Goal: Transaction & Acquisition: Purchase product/service

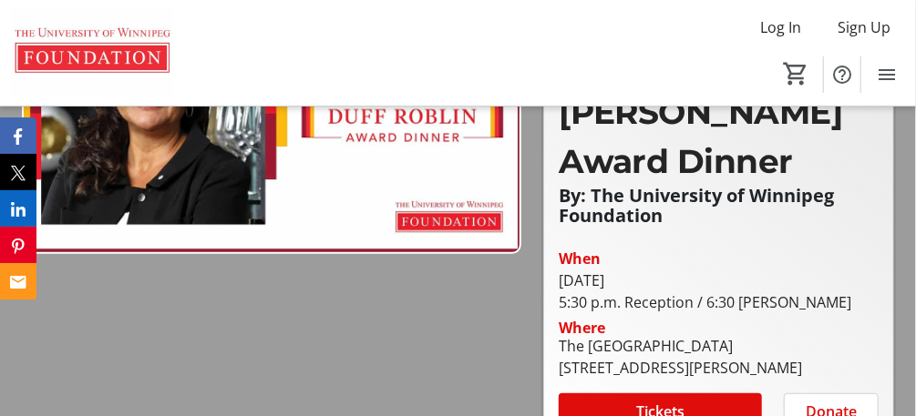
scroll to position [219, 0]
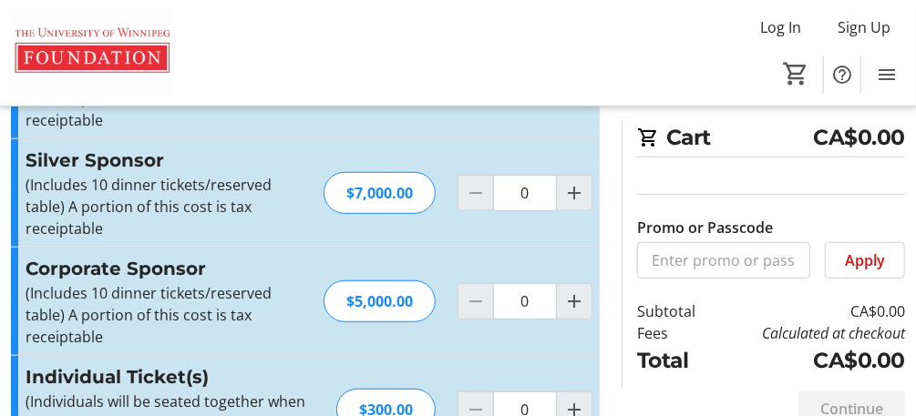
scroll to position [424, 0]
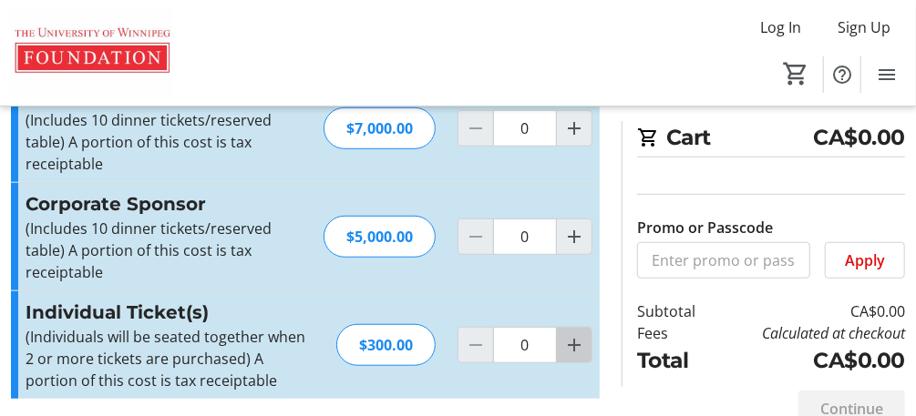
click at [570, 339] on mat-icon "Increment by one" at bounding box center [574, 345] width 22 height 22
type input "1"
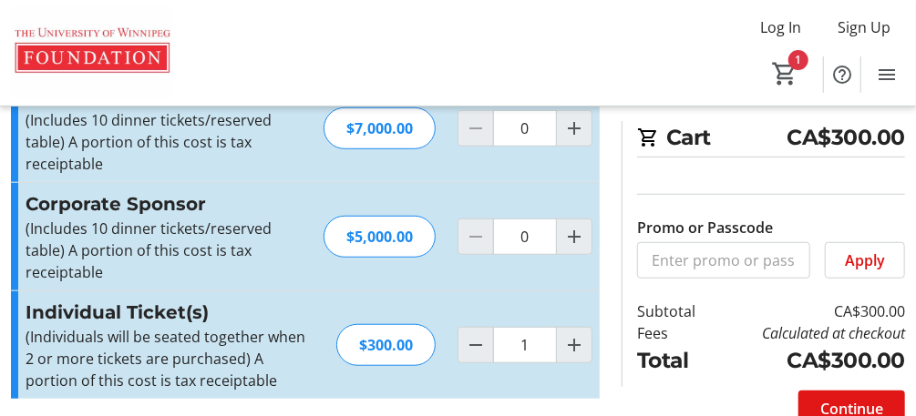
click at [853, 407] on span "Continue" at bounding box center [851, 409] width 63 height 22
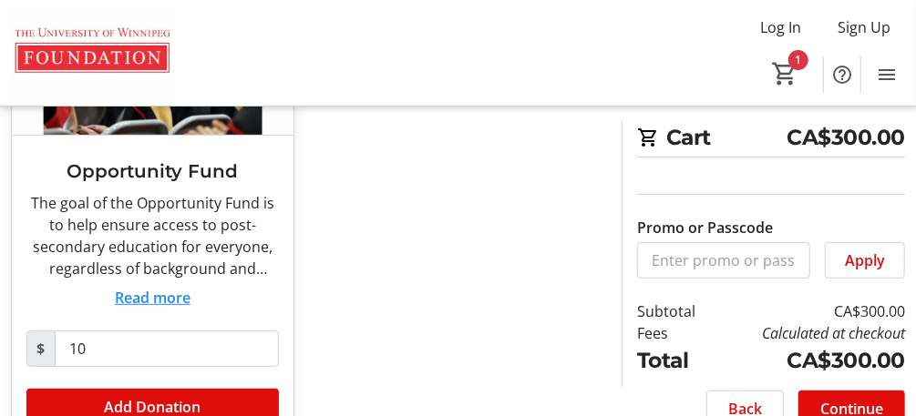
scroll to position [280, 0]
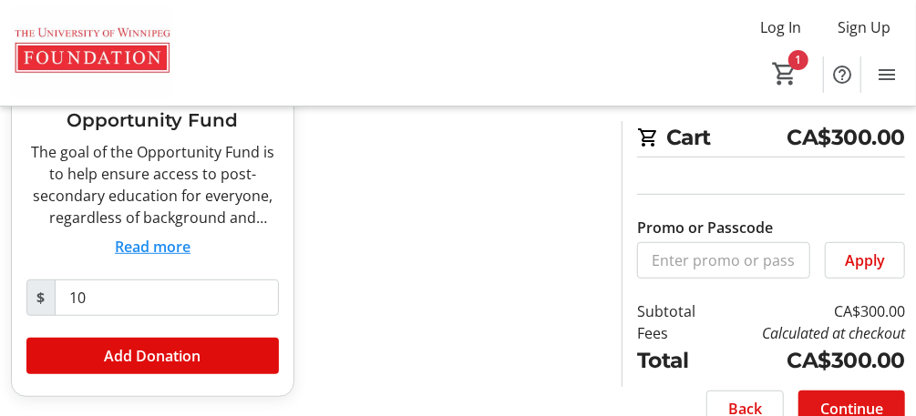
click at [874, 401] on span "Continue" at bounding box center [851, 409] width 63 height 22
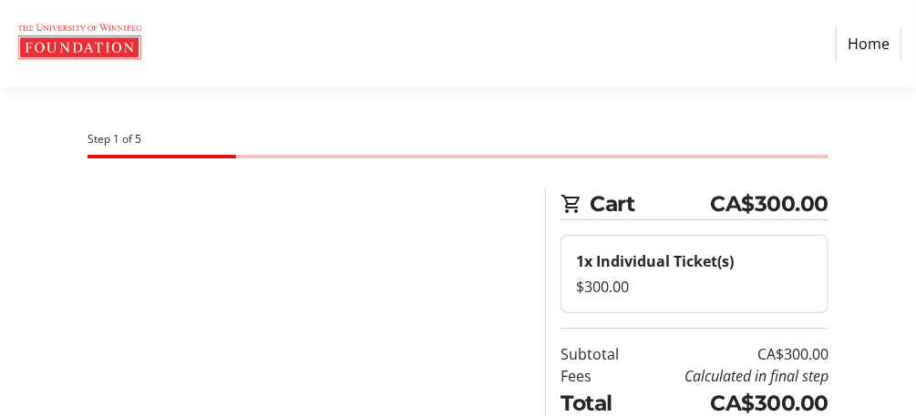
select select "CA"
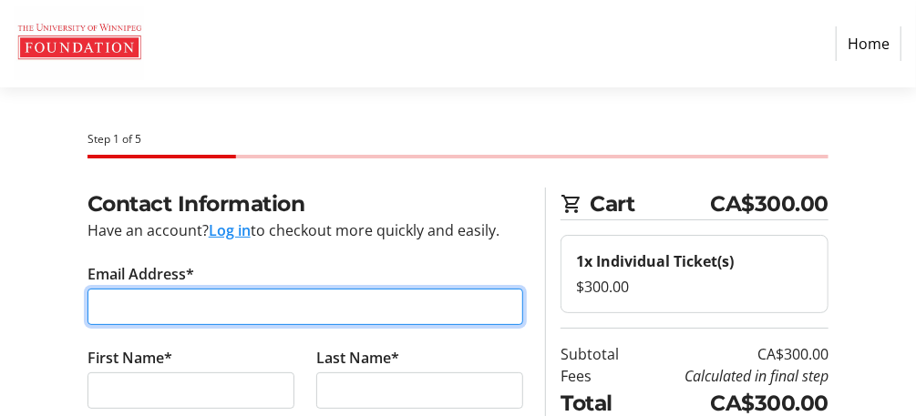
click at [170, 312] on input "Email Address*" at bounding box center [305, 307] width 437 height 36
type input "[EMAIL_ADDRESS][DOMAIN_NAME]"
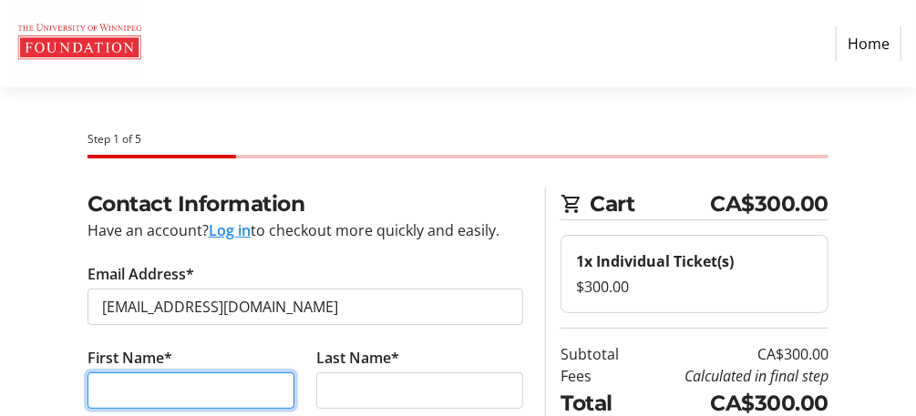
type input "[PERSON_NAME] &"
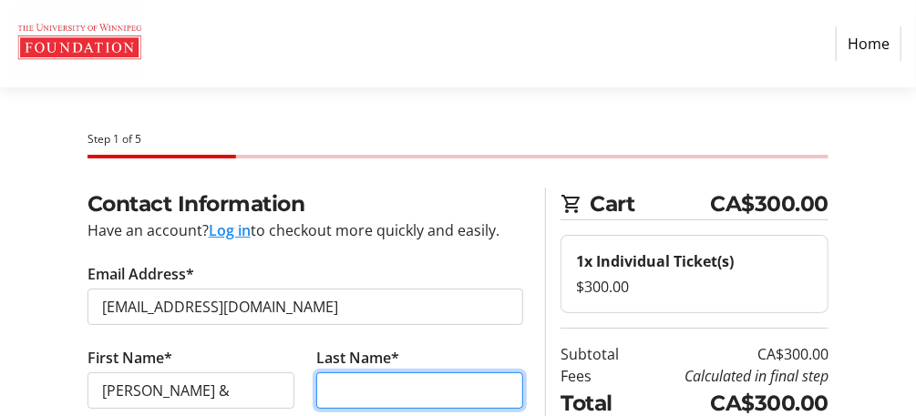
type input "[PERSON_NAME]"
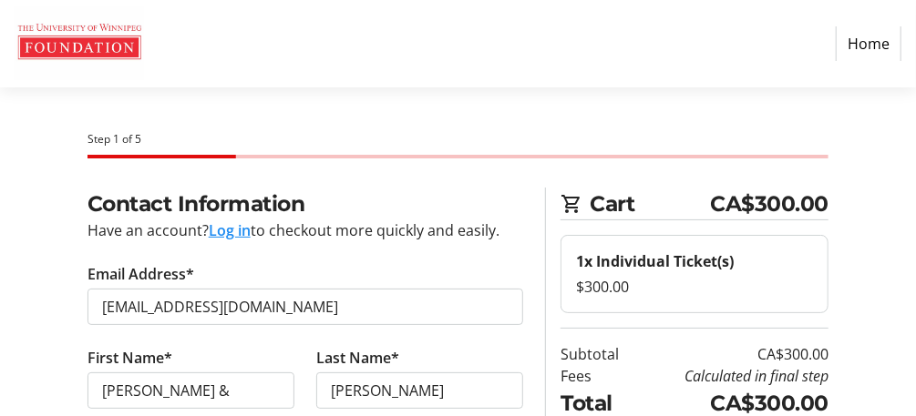
type input "[PHONE_NUMBER]"
type input "[STREET_ADDRESS]"
select select "MX"
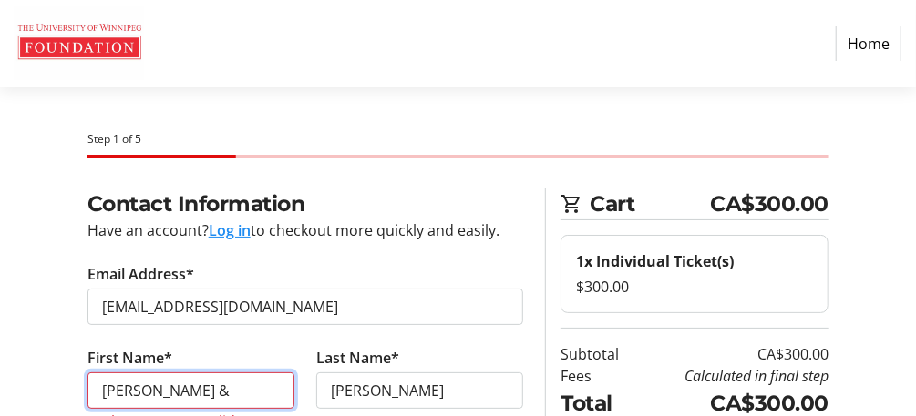
click at [184, 392] on input "[PERSON_NAME] &" at bounding box center [190, 391] width 207 height 36
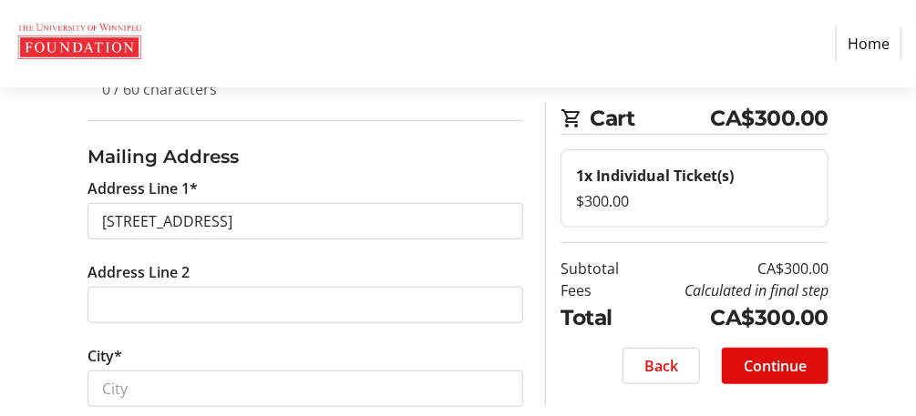
scroll to position [583, 0]
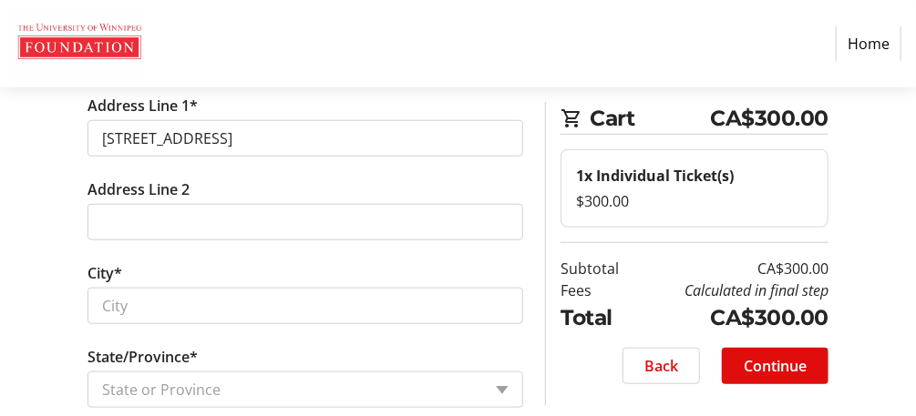
type input "[PERSON_NAME]"
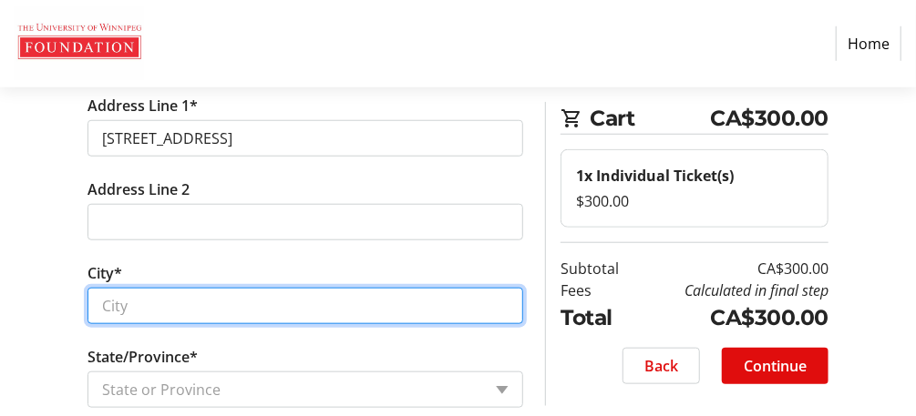
click at [201, 312] on input "City*" at bounding box center [305, 306] width 437 height 36
type input "[GEOGRAPHIC_DATA]"
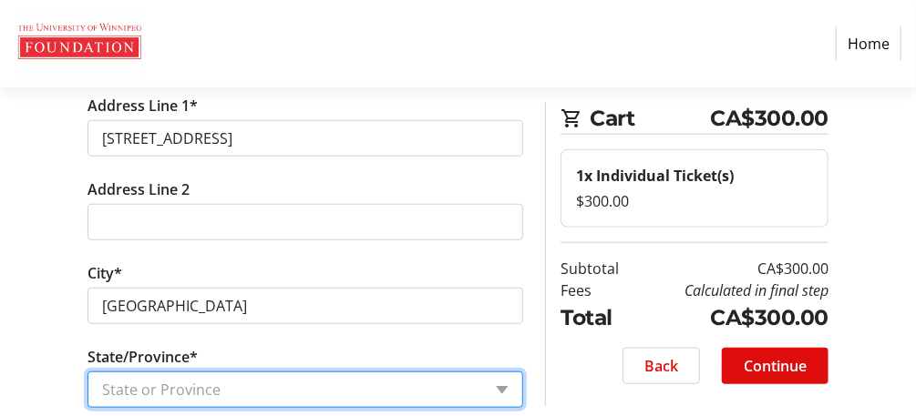
click at [507, 384] on select "State or Province State or Province [GEOGRAPHIC_DATA] [GEOGRAPHIC_DATA] [GEOGRA…" at bounding box center [305, 390] width 437 height 36
click at [276, 389] on select "State or Province State or Province [GEOGRAPHIC_DATA] [GEOGRAPHIC_DATA] [GEOGRA…" at bounding box center [305, 390] width 437 height 36
click at [499, 380] on select "State or Province State or Province [GEOGRAPHIC_DATA] [GEOGRAPHIC_DATA] [GEOGRA…" at bounding box center [305, 390] width 437 height 36
click at [434, 372] on select "State or Province State or Province [GEOGRAPHIC_DATA] [GEOGRAPHIC_DATA] [GEOGRA…" at bounding box center [305, 390] width 437 height 36
click at [331, 382] on select "State or Province State or Province [GEOGRAPHIC_DATA] [GEOGRAPHIC_DATA] [GEOGRA…" at bounding box center [305, 390] width 437 height 36
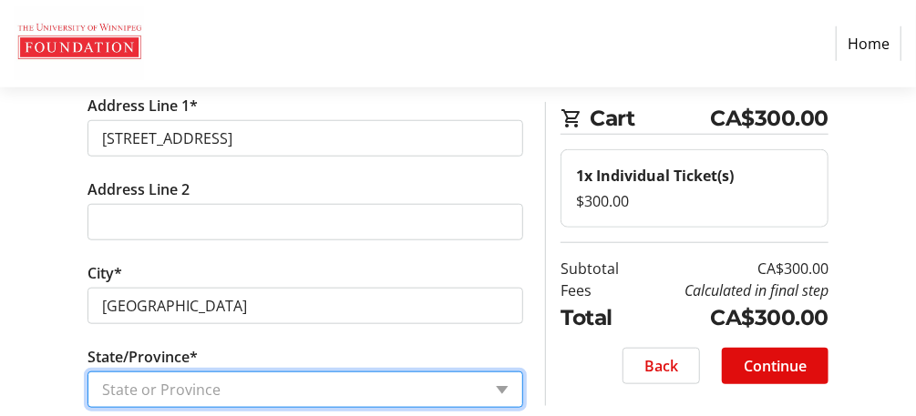
click at [331, 382] on select "State or Province State or Province [GEOGRAPHIC_DATA] [GEOGRAPHIC_DATA] [GEOGRA…" at bounding box center [305, 390] width 437 height 36
select select "MIC"
click at [205, 394] on select "State or Province State or Province [GEOGRAPHIC_DATA] [GEOGRAPHIC_DATA] [GEOGRA…" at bounding box center [305, 390] width 437 height 36
click at [202, 377] on select "State or Province State or Province [GEOGRAPHIC_DATA] [GEOGRAPHIC_DATA] [GEOGRA…" at bounding box center [305, 390] width 437 height 36
click at [176, 380] on select "State or Province State or Province [GEOGRAPHIC_DATA] [GEOGRAPHIC_DATA] [GEOGRA…" at bounding box center [305, 390] width 437 height 36
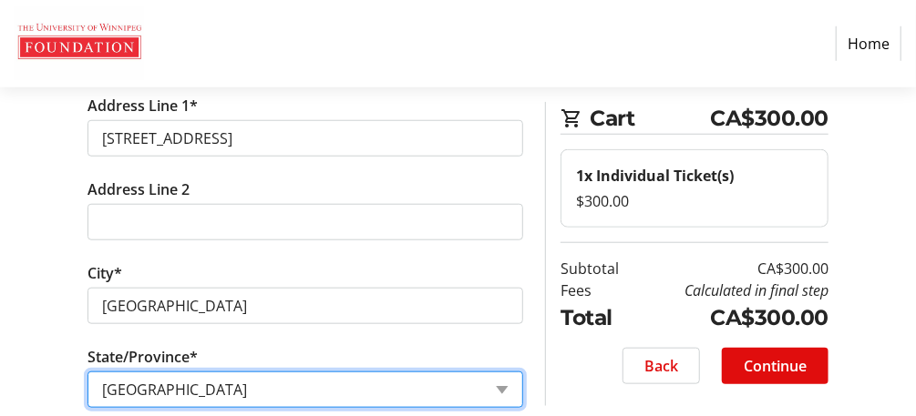
click at [503, 381] on select "State or Province State or Province [GEOGRAPHIC_DATA] [GEOGRAPHIC_DATA] [GEOGRA…" at bounding box center [305, 390] width 437 height 36
click at [182, 386] on select "State or Province State or Province [GEOGRAPHIC_DATA] [GEOGRAPHIC_DATA] [GEOGRA…" at bounding box center [305, 390] width 437 height 36
click at [346, 387] on select "State or Province State or Province [GEOGRAPHIC_DATA] [GEOGRAPHIC_DATA] [GEOGRA…" at bounding box center [305, 390] width 437 height 36
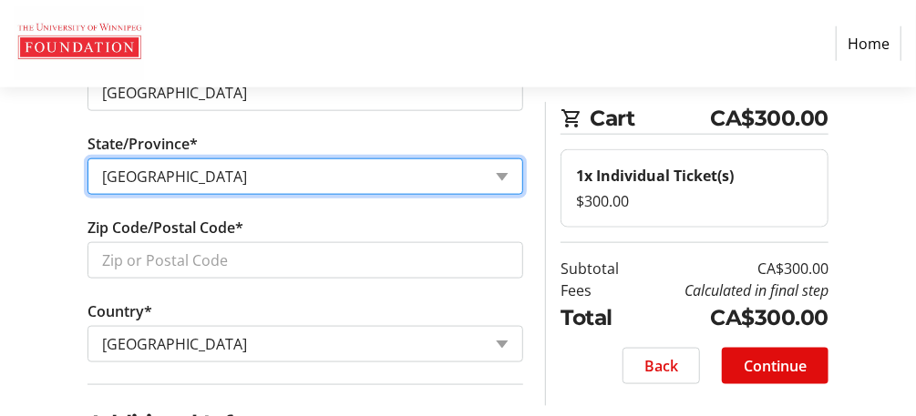
scroll to position [802, 0]
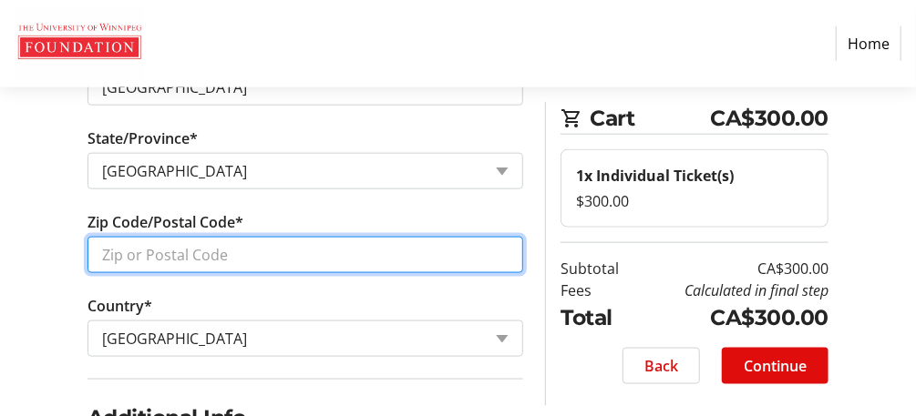
click at [229, 249] on input "Zip Code/Postal Code*" at bounding box center [305, 255] width 437 height 36
type input "R3L 2H1"
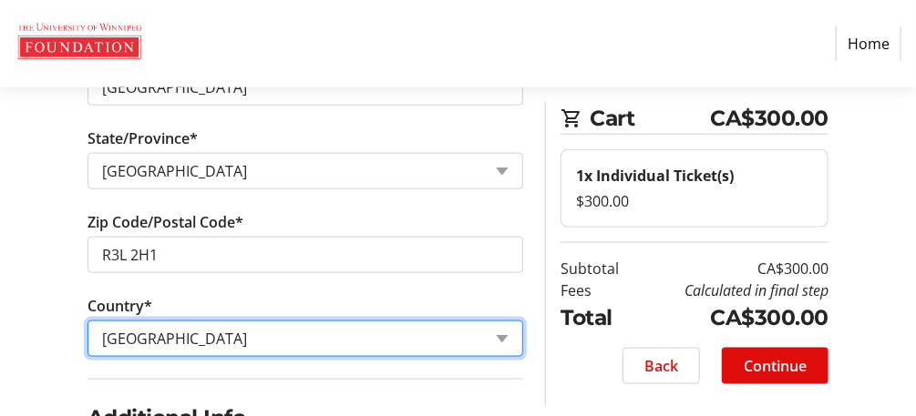
click at [205, 328] on tr-form-field "Country* Country Country [GEOGRAPHIC_DATA] [GEOGRAPHIC_DATA] [GEOGRAPHIC_DATA] …" at bounding box center [305, 337] width 437 height 84
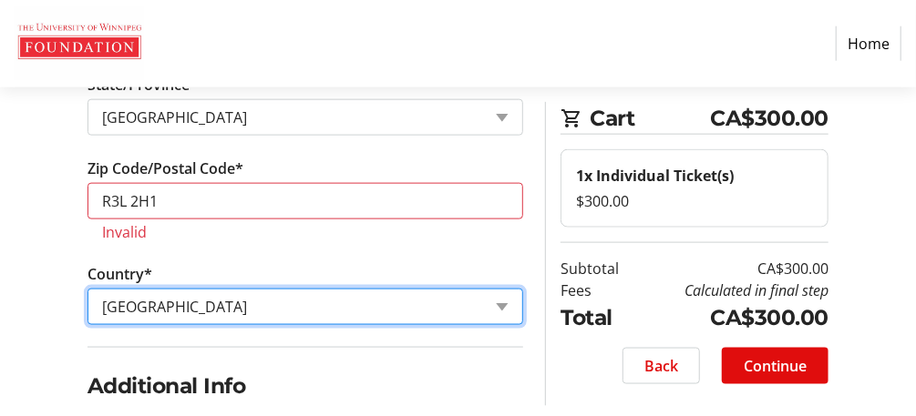
scroll to position [875, 0]
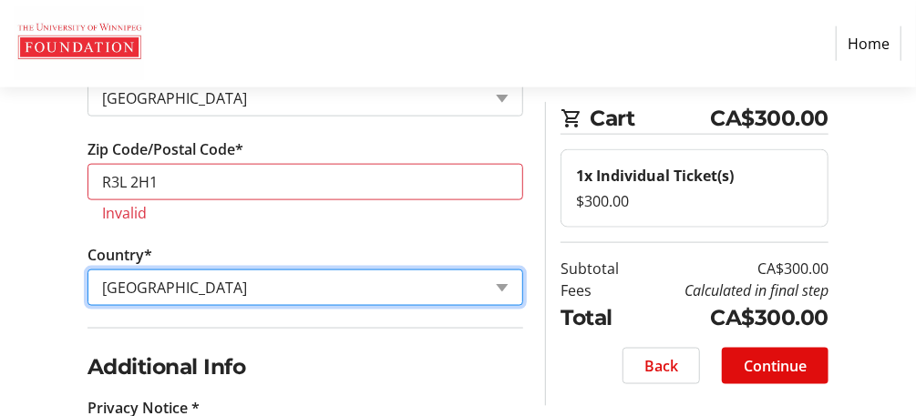
click at [422, 289] on select "Country Country [GEOGRAPHIC_DATA] [GEOGRAPHIC_DATA] [GEOGRAPHIC_DATA] [GEOGRAPH…" at bounding box center [305, 288] width 437 height 36
select select "CA"
click at [87, 270] on select "Country Country [GEOGRAPHIC_DATA] [GEOGRAPHIC_DATA] [GEOGRAPHIC_DATA] [GEOGRAPH…" at bounding box center [305, 288] width 437 height 36
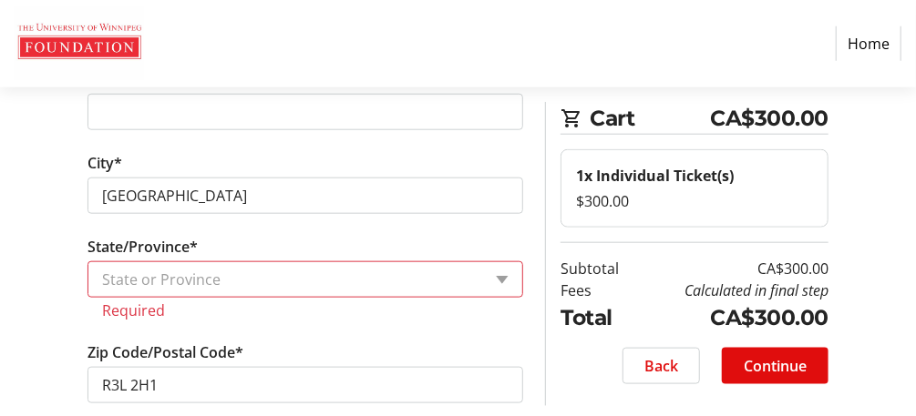
scroll to position [656, 0]
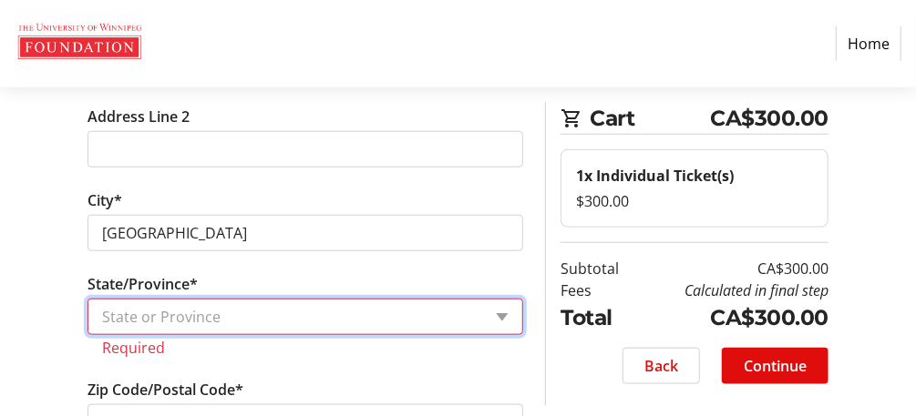
click at [509, 306] on select "State or Province State or Province [GEOGRAPHIC_DATA] [GEOGRAPHIC_DATA] [GEOGRA…" at bounding box center [305, 317] width 437 height 36
select select "MB"
click at [87, 299] on select "State or Province State or Province [GEOGRAPHIC_DATA] [GEOGRAPHIC_DATA] [GEOGRA…" at bounding box center [305, 317] width 437 height 36
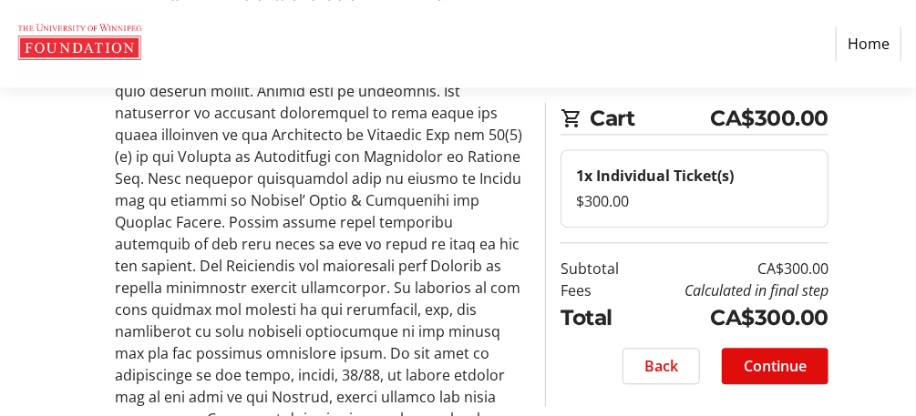
scroll to position [1852, 0]
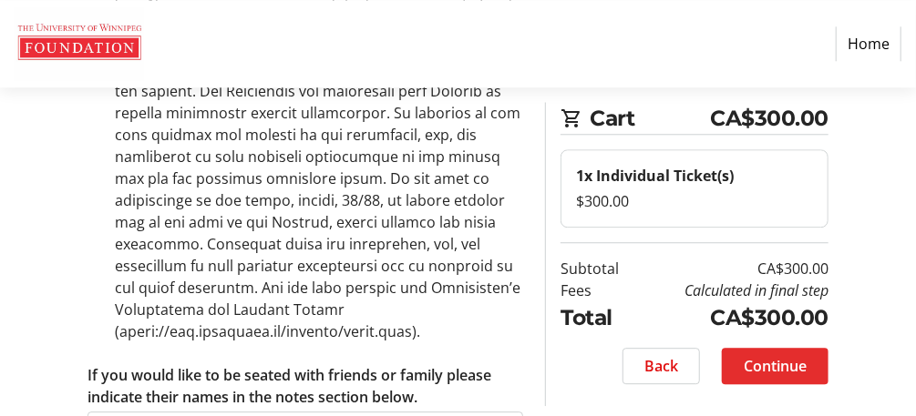
click at [795, 362] on span "Continue" at bounding box center [775, 366] width 63 height 22
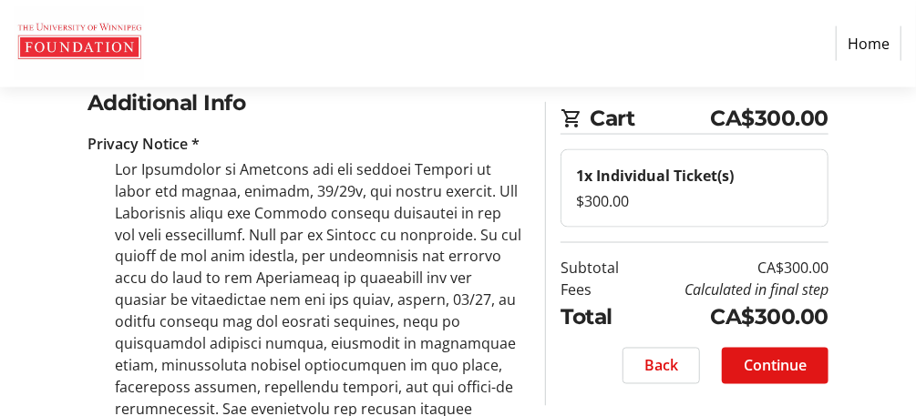
scroll to position [1099, 0]
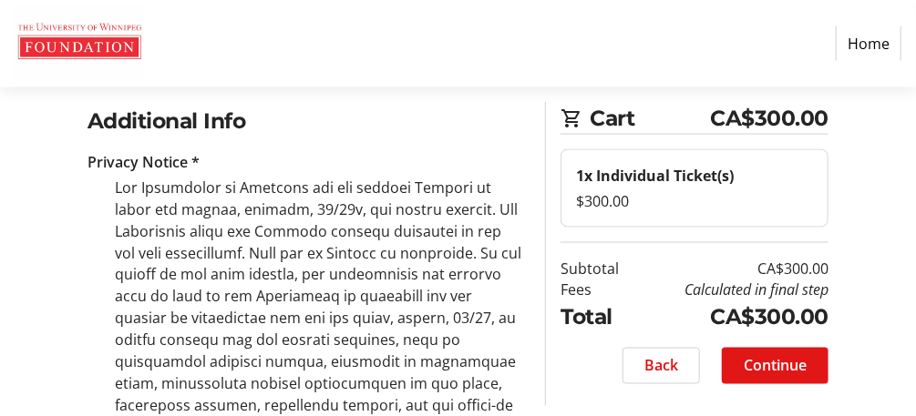
click at [781, 370] on span "Continue" at bounding box center [775, 366] width 63 height 22
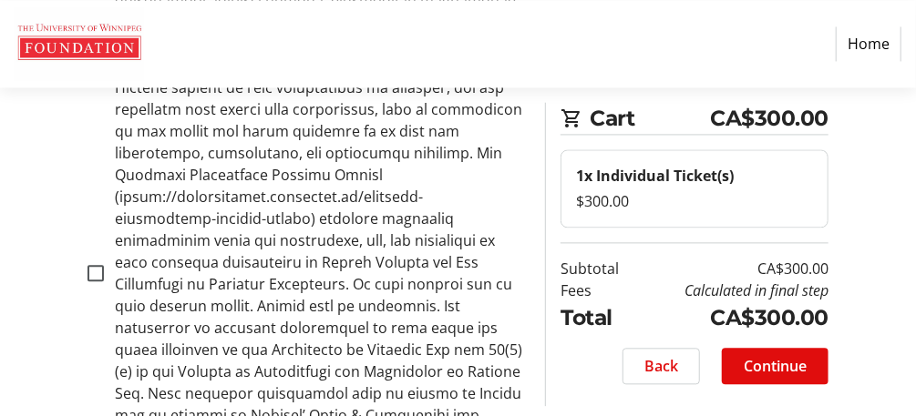
scroll to position [1464, 0]
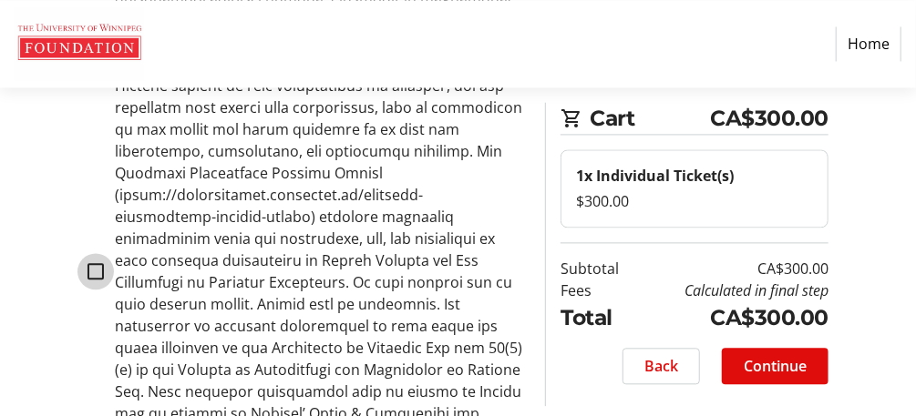
click at [100, 263] on input "checkbox" at bounding box center [95, 271] width 16 height 16
checkbox input "true"
click at [787, 374] on span "Continue" at bounding box center [775, 366] width 63 height 22
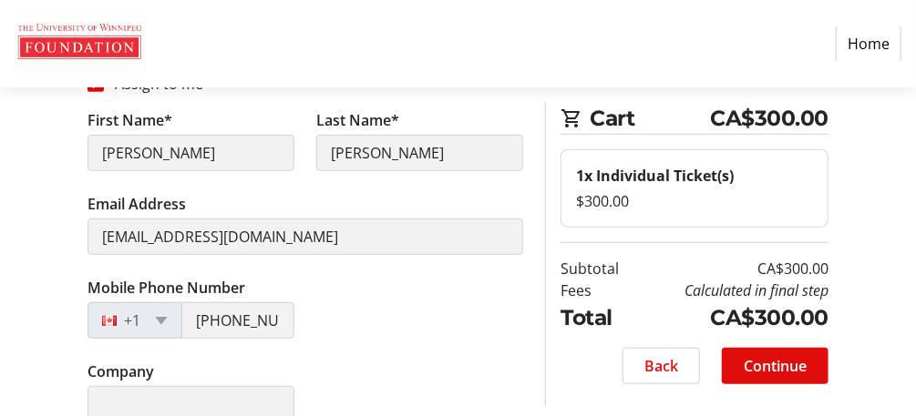
scroll to position [389, 0]
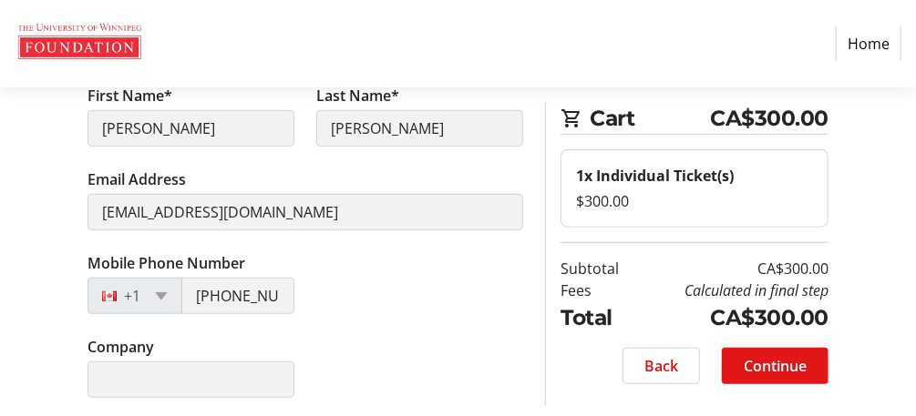
click at [789, 364] on span "Continue" at bounding box center [775, 366] width 63 height 22
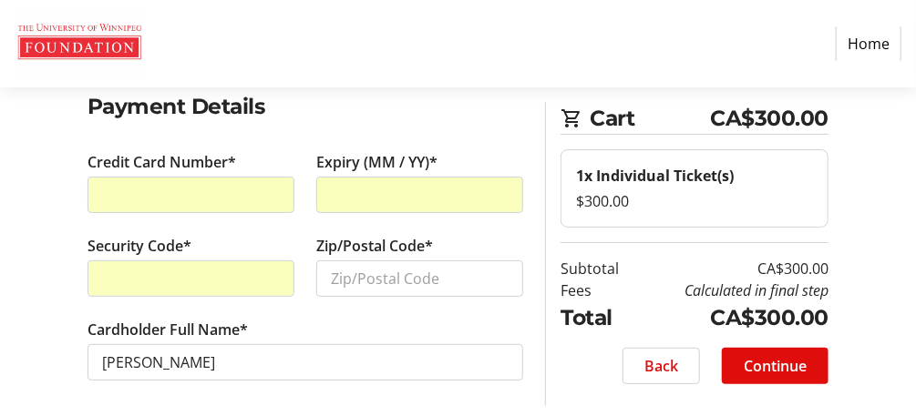
scroll to position [102, 0]
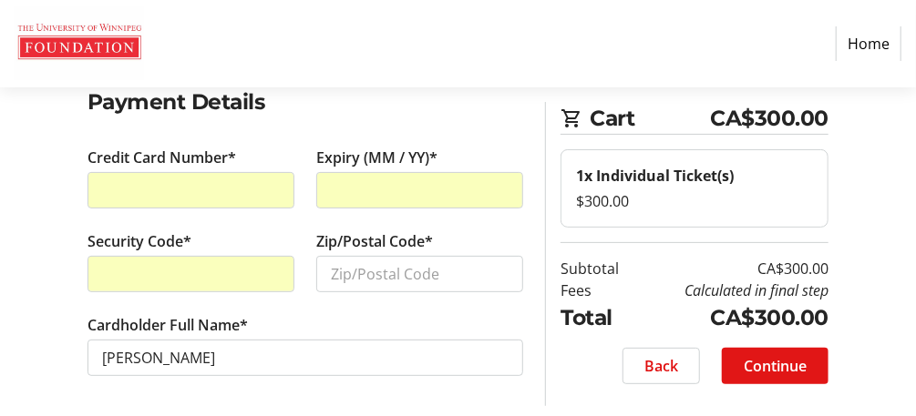
click at [799, 362] on span "Continue" at bounding box center [775, 366] width 63 height 22
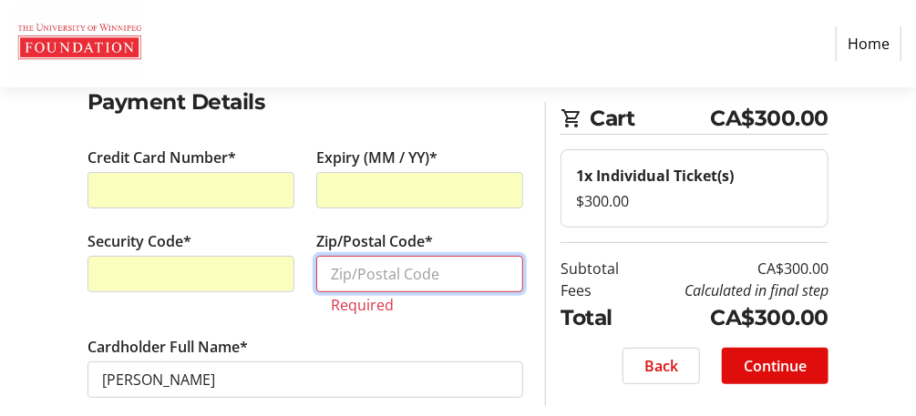
click at [350, 273] on input "Zip/Postal Code*" at bounding box center [419, 274] width 207 height 36
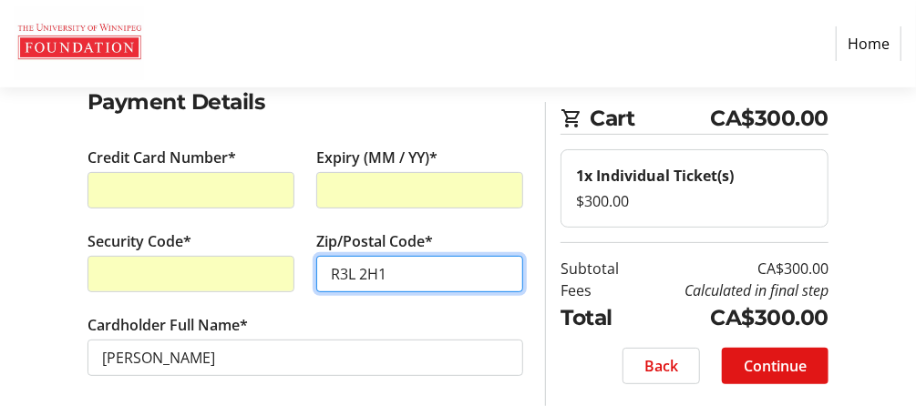
type input "R3L 2H1"
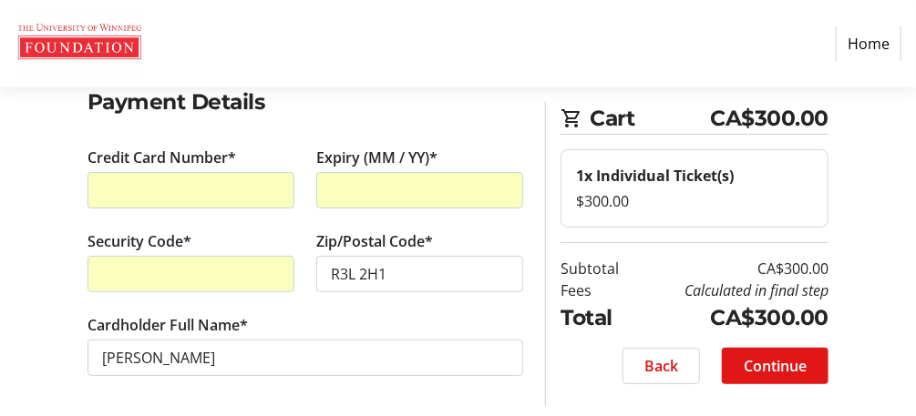
click at [768, 356] on span "Continue" at bounding box center [775, 366] width 63 height 22
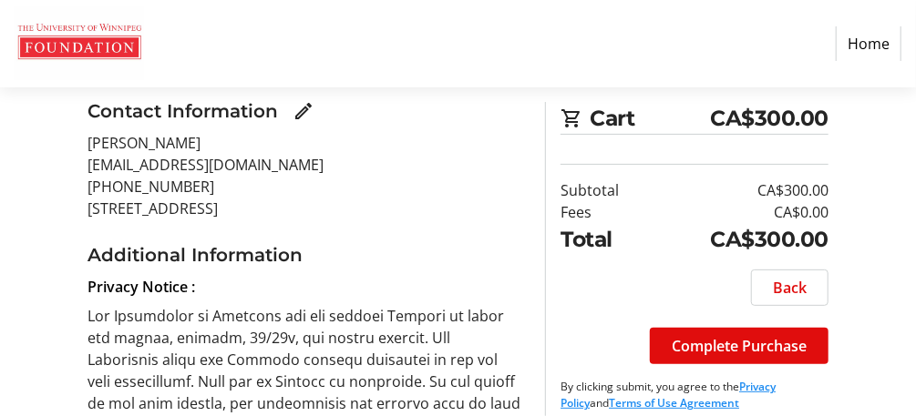
scroll to position [146, 0]
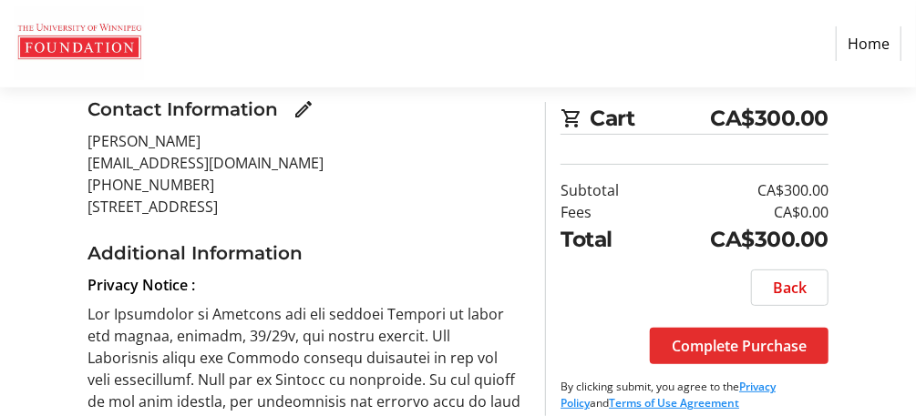
click at [774, 346] on span "Complete Purchase" at bounding box center [739, 346] width 135 height 22
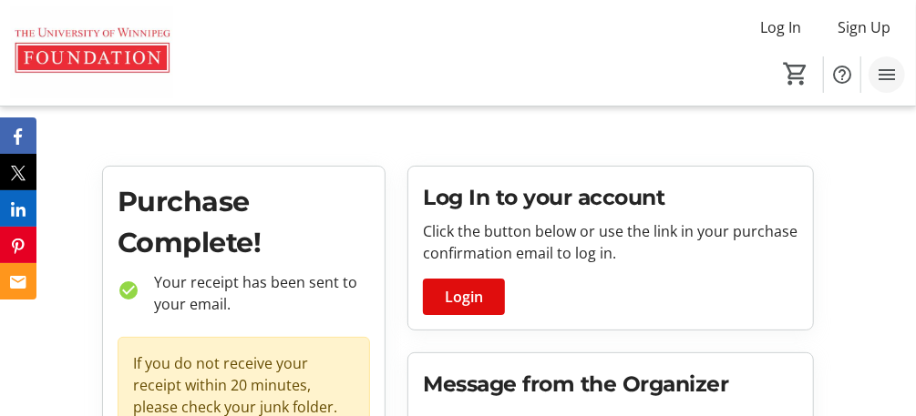
click at [883, 76] on mat-icon "Menu" at bounding box center [887, 75] width 22 height 22
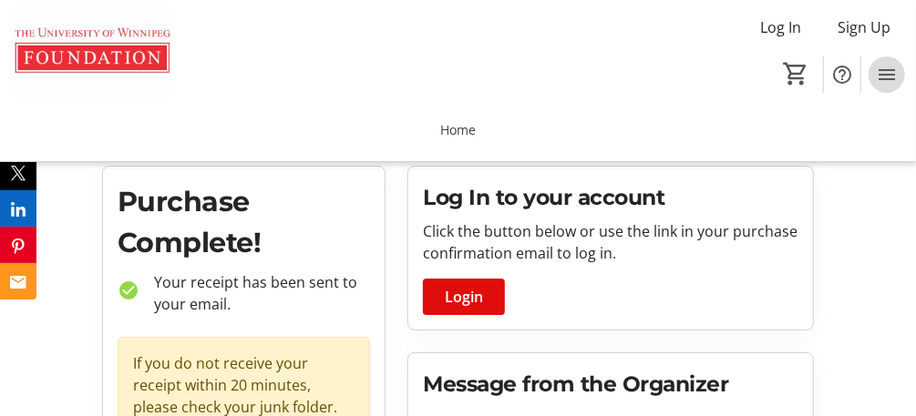
click at [891, 73] on mat-icon "Menu" at bounding box center [887, 75] width 22 height 22
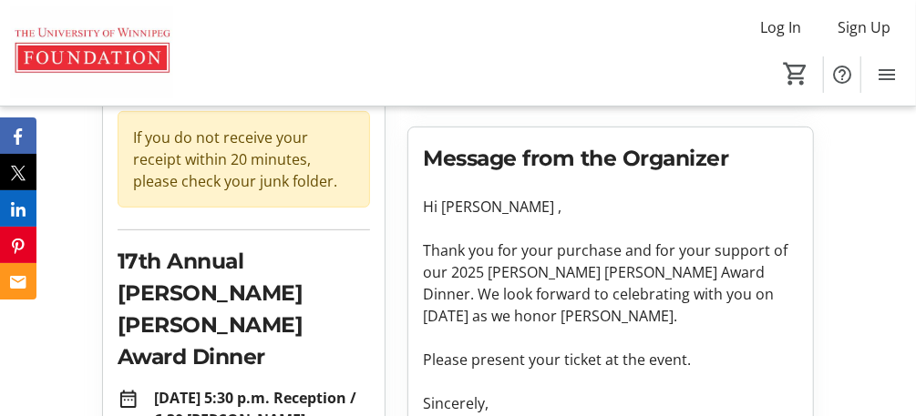
scroll to position [73, 0]
